Goal: Task Accomplishment & Management: Use online tool/utility

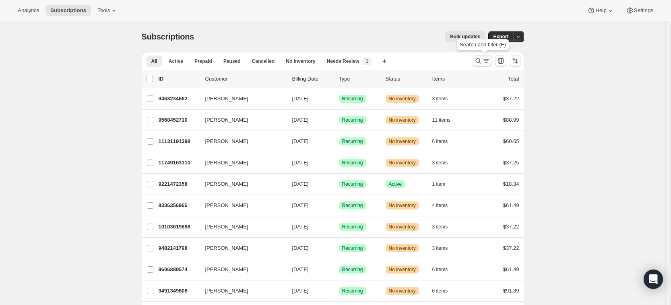
click at [478, 57] on icon "Search and filter results" at bounding box center [478, 61] width 8 height 8
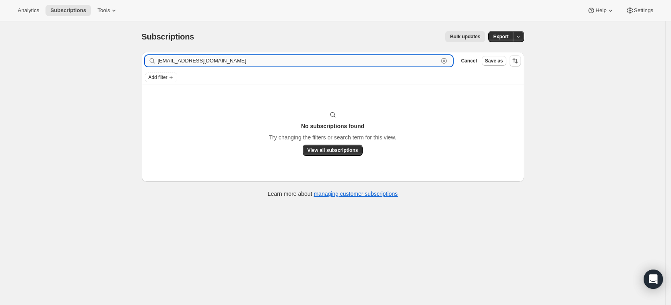
click at [215, 63] on input "[EMAIL_ADDRESS][DOMAIN_NAME]" at bounding box center [298, 60] width 281 height 11
paste input "[PERSON_NAME]"
type input "[PERSON_NAME]"
